Goal: Information Seeking & Learning: Learn about a topic

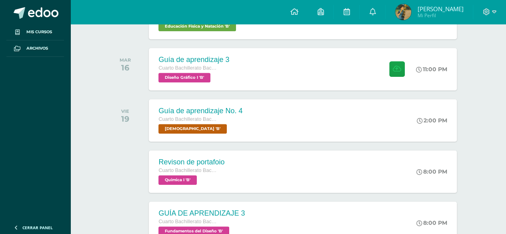
scroll to position [313, 0]
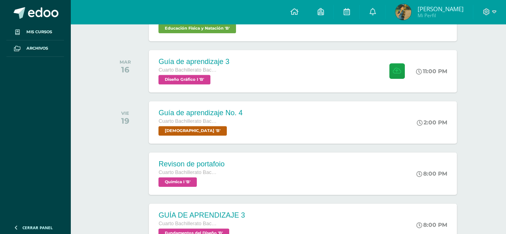
click at [124, 152] on div at bounding box center [127, 173] width 40 height 42
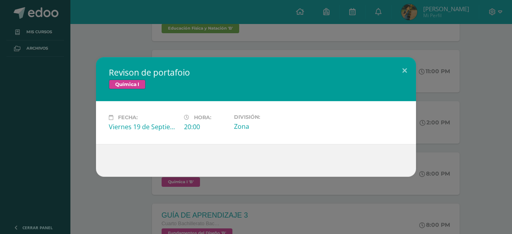
click at [48, 89] on div "Revison de portafoio Química I Fecha: Viernes 19 de Septiembre Hora: 20:00 Divi…" at bounding box center [256, 117] width 506 height 120
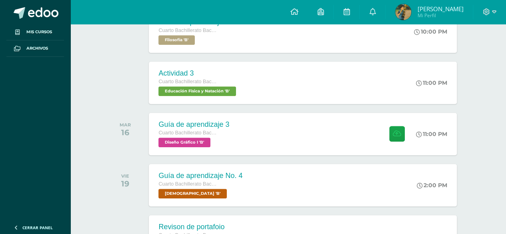
scroll to position [0, 0]
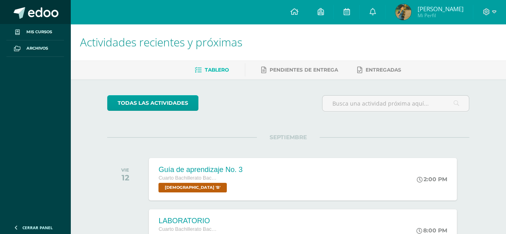
click at [43, 20] on link at bounding box center [35, 12] width 70 height 24
click at [30, 31] on span "Mis cursos" at bounding box center [39, 32] width 26 height 6
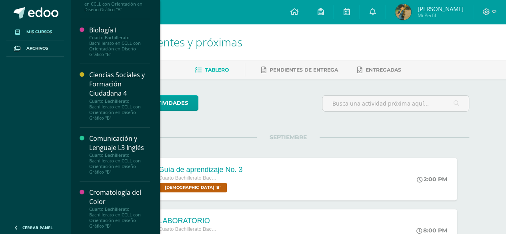
scroll to position [35, 0]
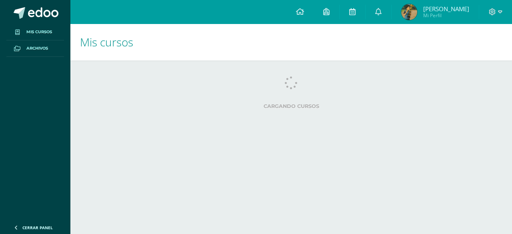
click at [33, 41] on link "Archivos" at bounding box center [35, 48] width 58 height 16
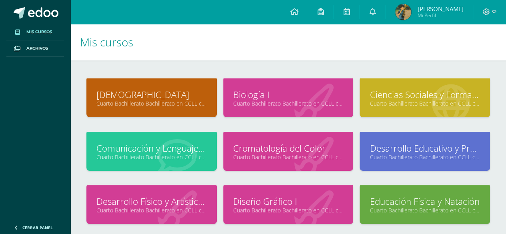
click at [24, 34] on link "Mis cursos" at bounding box center [35, 32] width 58 height 16
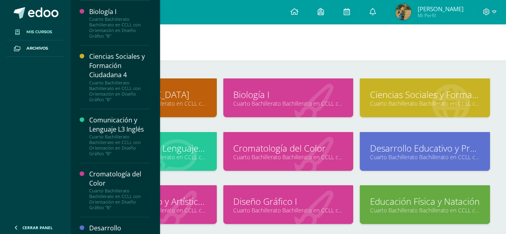
scroll to position [42, 0]
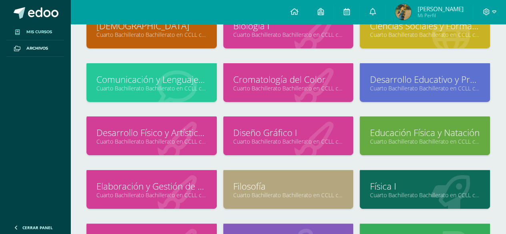
scroll to position [98, 0]
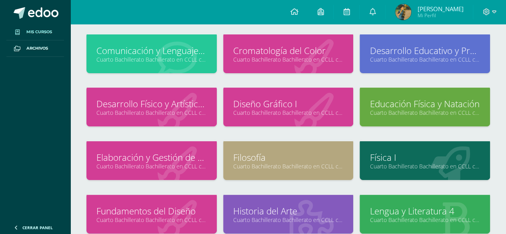
click at [384, 151] on link "Física I" at bounding box center [425, 157] width 110 height 12
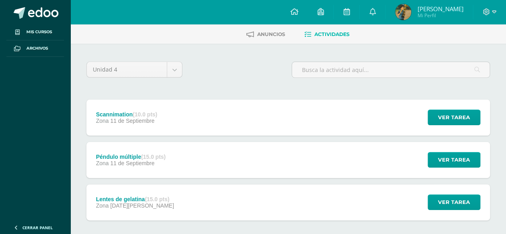
scroll to position [62, 0]
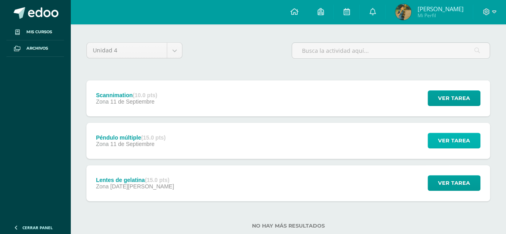
click at [467, 144] on span "Ver tarea" at bounding box center [454, 140] width 32 height 15
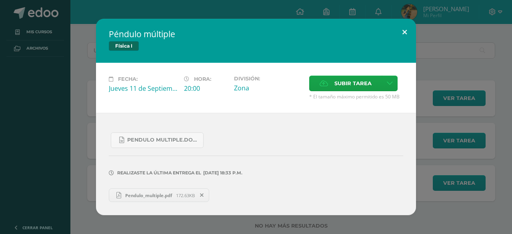
click at [395, 38] on button at bounding box center [404, 32] width 23 height 27
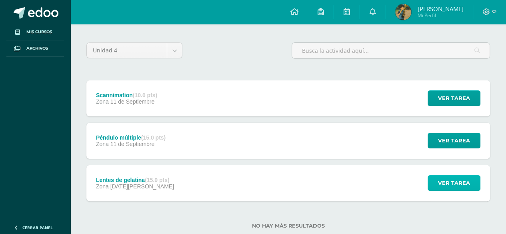
click at [475, 186] on button "Ver tarea" at bounding box center [454, 183] width 53 height 16
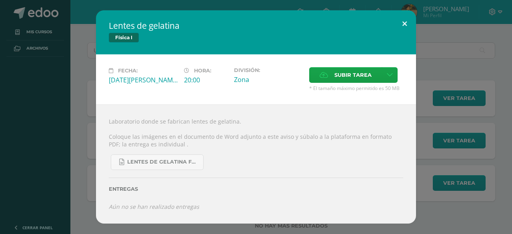
click at [401, 25] on button at bounding box center [404, 23] width 23 height 27
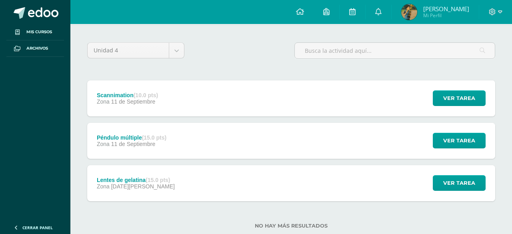
click at [469, 98] on div "Lentes de gelatina Física I Fecha: [DATE][PERSON_NAME] Hora: 20:00 División: Zo…" at bounding box center [256, 116] width 506 height 213
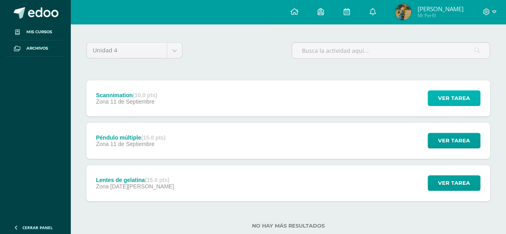
click at [477, 94] on button "Ver tarea" at bounding box center [454, 98] width 53 height 16
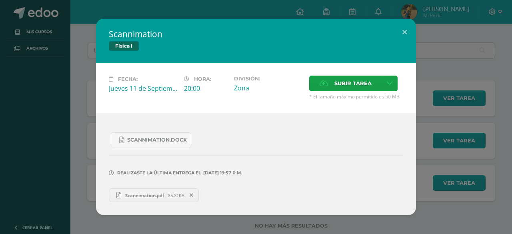
click at [157, 196] on span "Scannimation.pdf" at bounding box center [144, 195] width 47 height 6
click at [398, 36] on button at bounding box center [404, 32] width 23 height 27
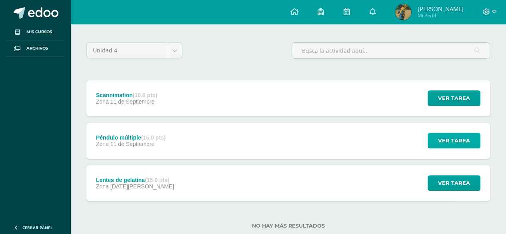
drag, startPoint x: 433, startPoint y: 151, endPoint x: 442, endPoint y: 134, distance: 19.2
click at [442, 134] on div "Ver tarea" at bounding box center [453, 141] width 74 height 36
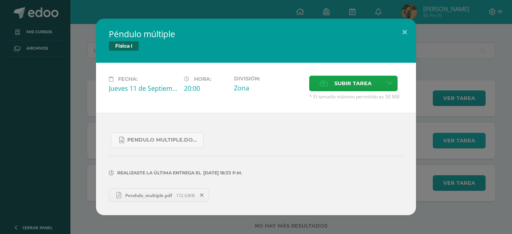
click at [442, 134] on div "Péndulo múltiple Física I Fecha: [DATE] Hora: 20:00 División: Zona" at bounding box center [256, 117] width 506 height 196
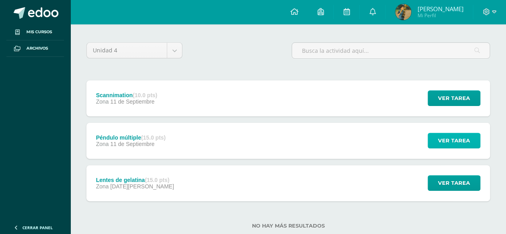
click at [431, 137] on button "Ver tarea" at bounding box center [454, 141] width 53 height 16
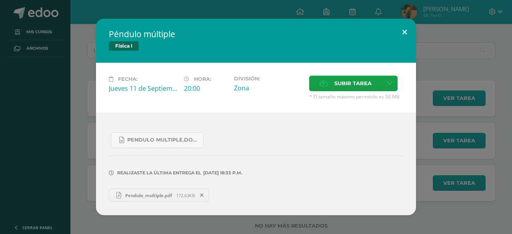
click at [402, 32] on button at bounding box center [404, 32] width 23 height 27
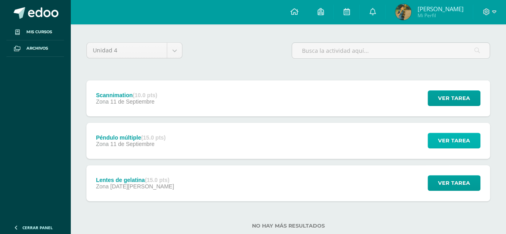
click at [446, 146] on span "Ver tarea" at bounding box center [454, 140] width 32 height 15
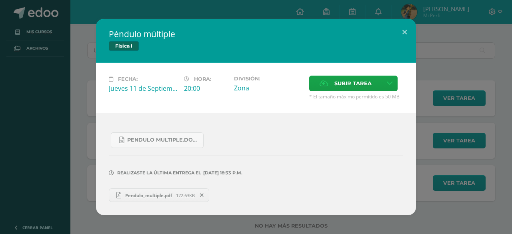
click at [146, 196] on span "Pendulo_multiple.pdf" at bounding box center [148, 195] width 55 height 6
click at [377, 42] on div "Péndulo múltiple Física I" at bounding box center [256, 41] width 320 height 44
click at [411, 32] on button at bounding box center [404, 32] width 23 height 27
